Goal: Register for event/course

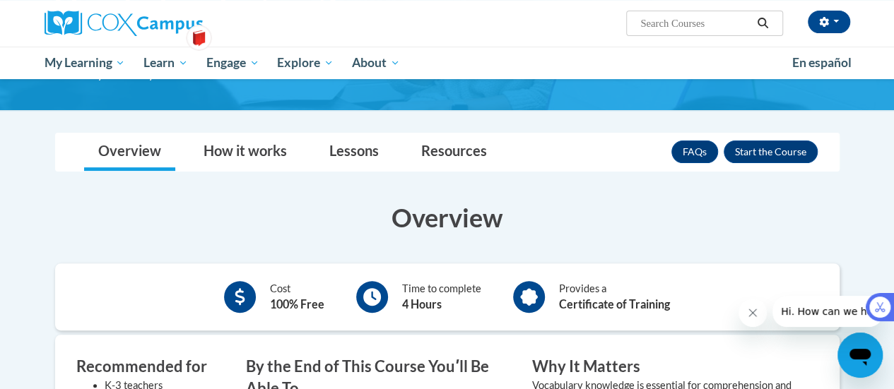
scroll to position [170, 0]
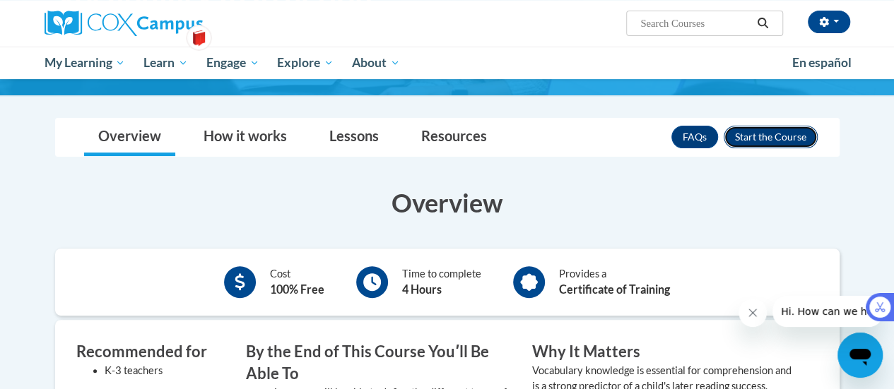
click at [785, 138] on button "Enroll" at bounding box center [770, 137] width 94 height 23
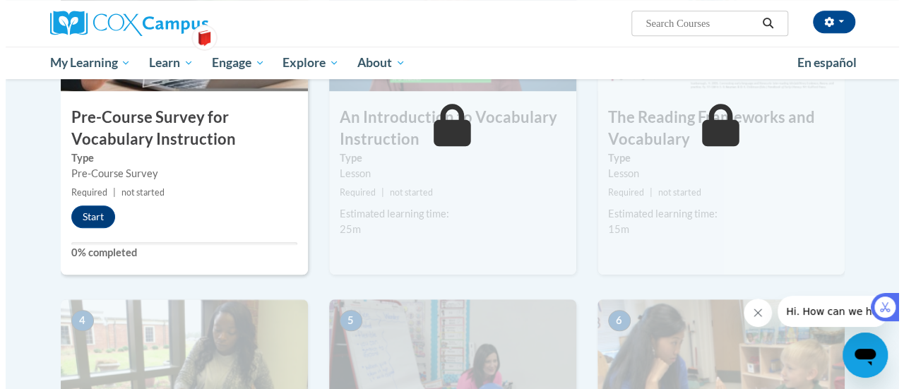
scroll to position [420, 0]
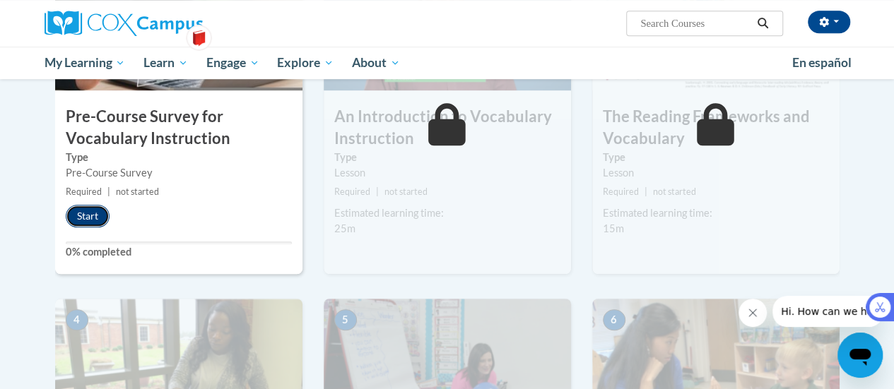
click at [91, 217] on button "Start" at bounding box center [88, 216] width 44 height 23
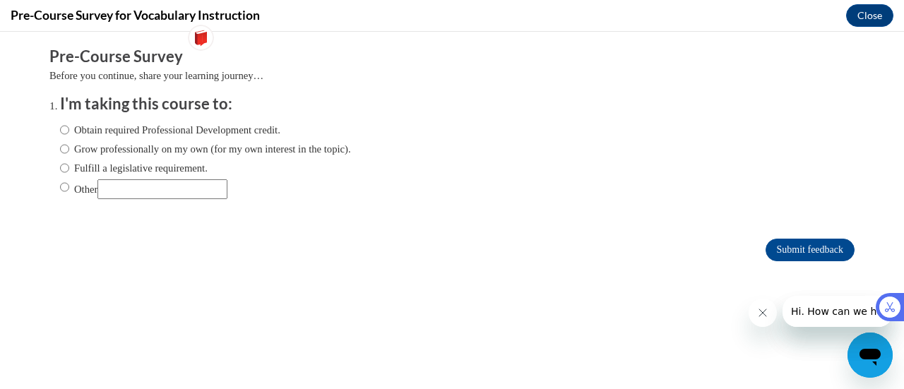
scroll to position [0, 0]
click at [122, 129] on label "Obtain required Professional Development credit." at bounding box center [170, 130] width 220 height 16
click at [69, 129] on input "Obtain required Professional Development credit." at bounding box center [64, 130] width 9 height 16
radio input "true"
click at [795, 244] on input "Submit feedback" at bounding box center [810, 250] width 89 height 23
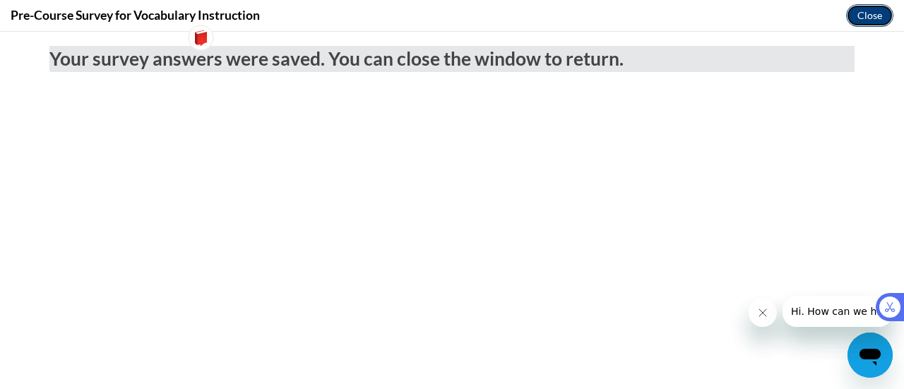
click at [879, 8] on button "Close" at bounding box center [869, 15] width 47 height 23
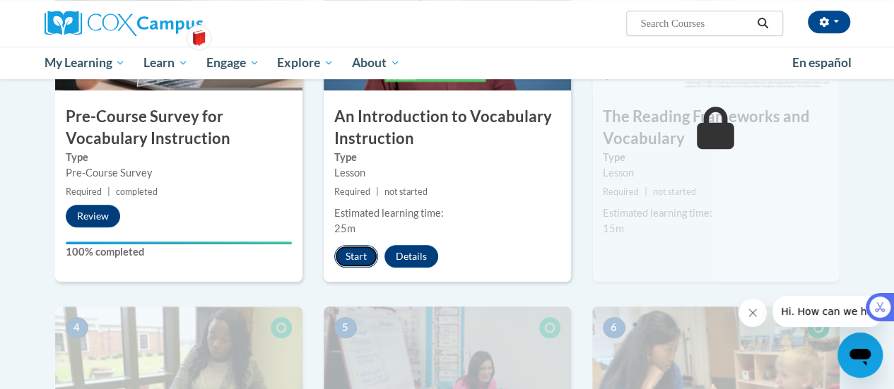
click at [358, 255] on button "Start" at bounding box center [356, 256] width 44 height 23
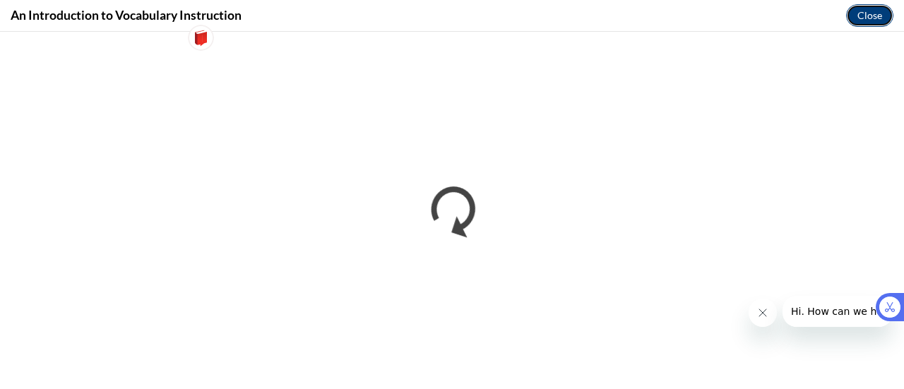
click at [882, 13] on button "Close" at bounding box center [869, 15] width 47 height 23
